Goal: Transaction & Acquisition: Purchase product/service

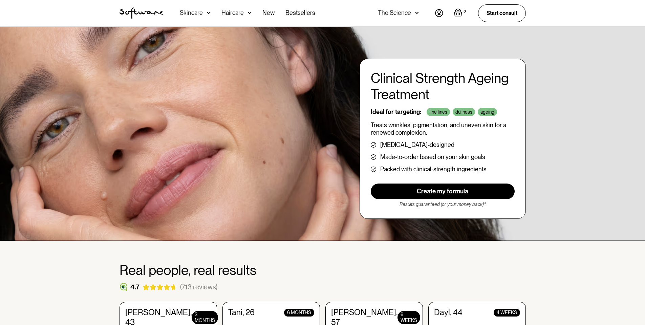
scroll to position [1456, 0]
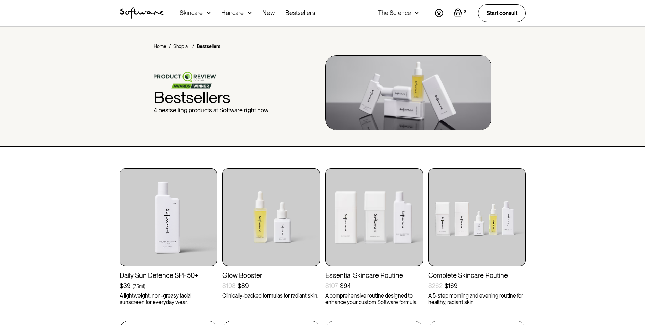
click at [349, 86] on img at bounding box center [409, 92] width 166 height 75
click at [219, 95] on h1 "Bestsellers" at bounding box center [212, 97] width 116 height 18
click at [188, 75] on img at bounding box center [185, 79] width 62 height 17
